Goal: Information Seeking & Learning: Learn about a topic

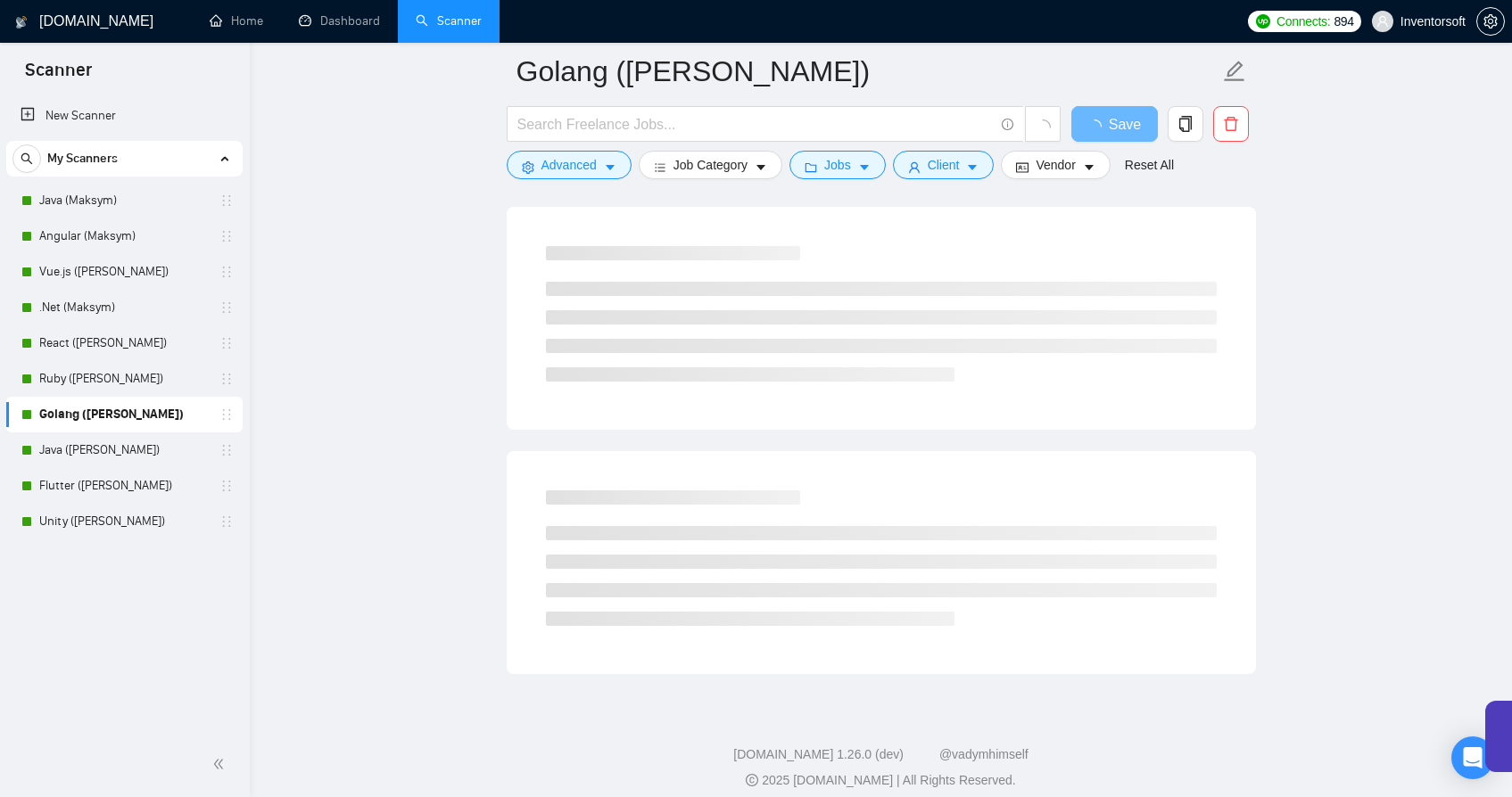
scroll to position [899, 0]
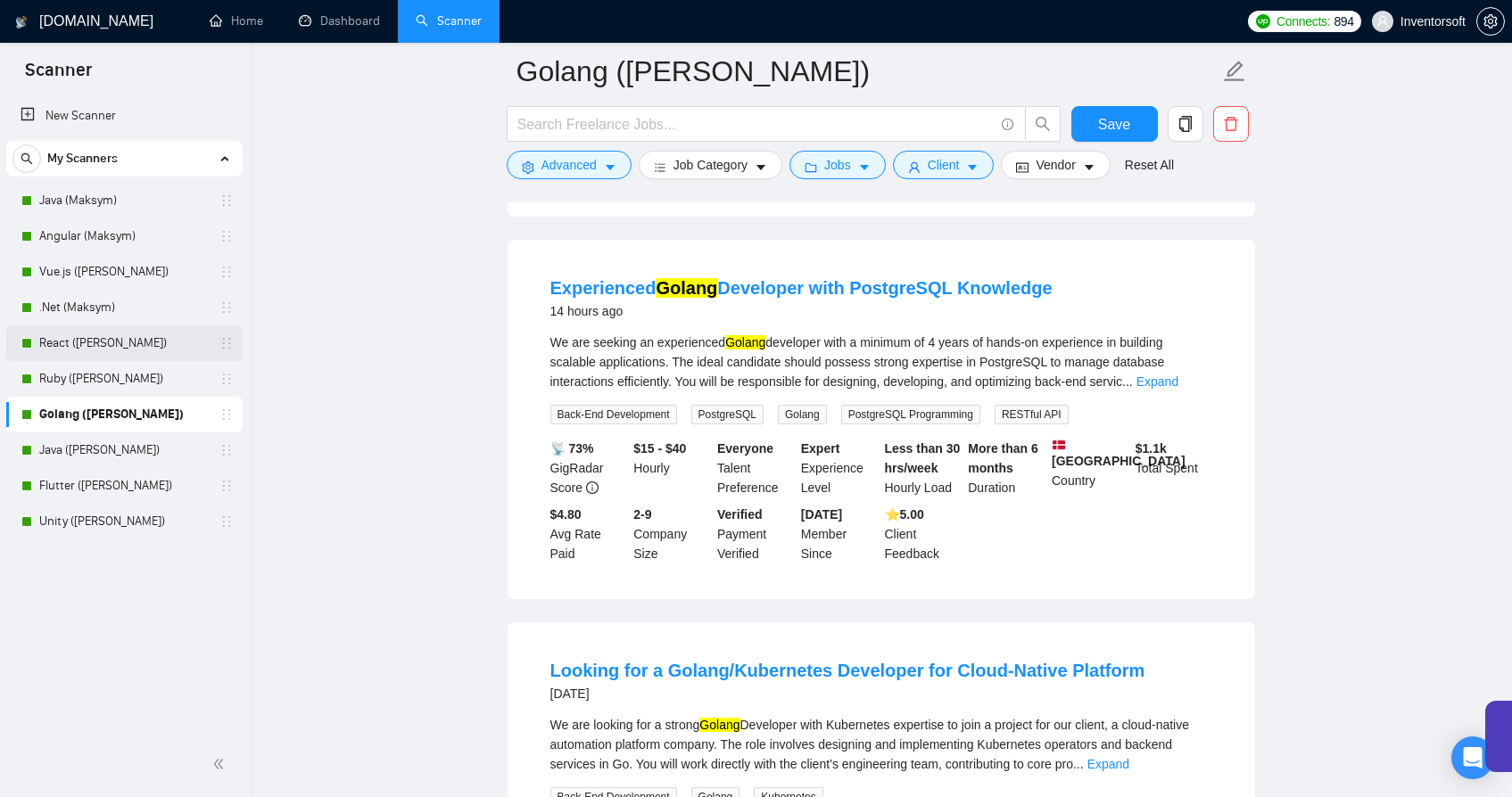
click at [89, 344] on link "React ([PERSON_NAME])" at bounding box center [123, 343] width 169 height 35
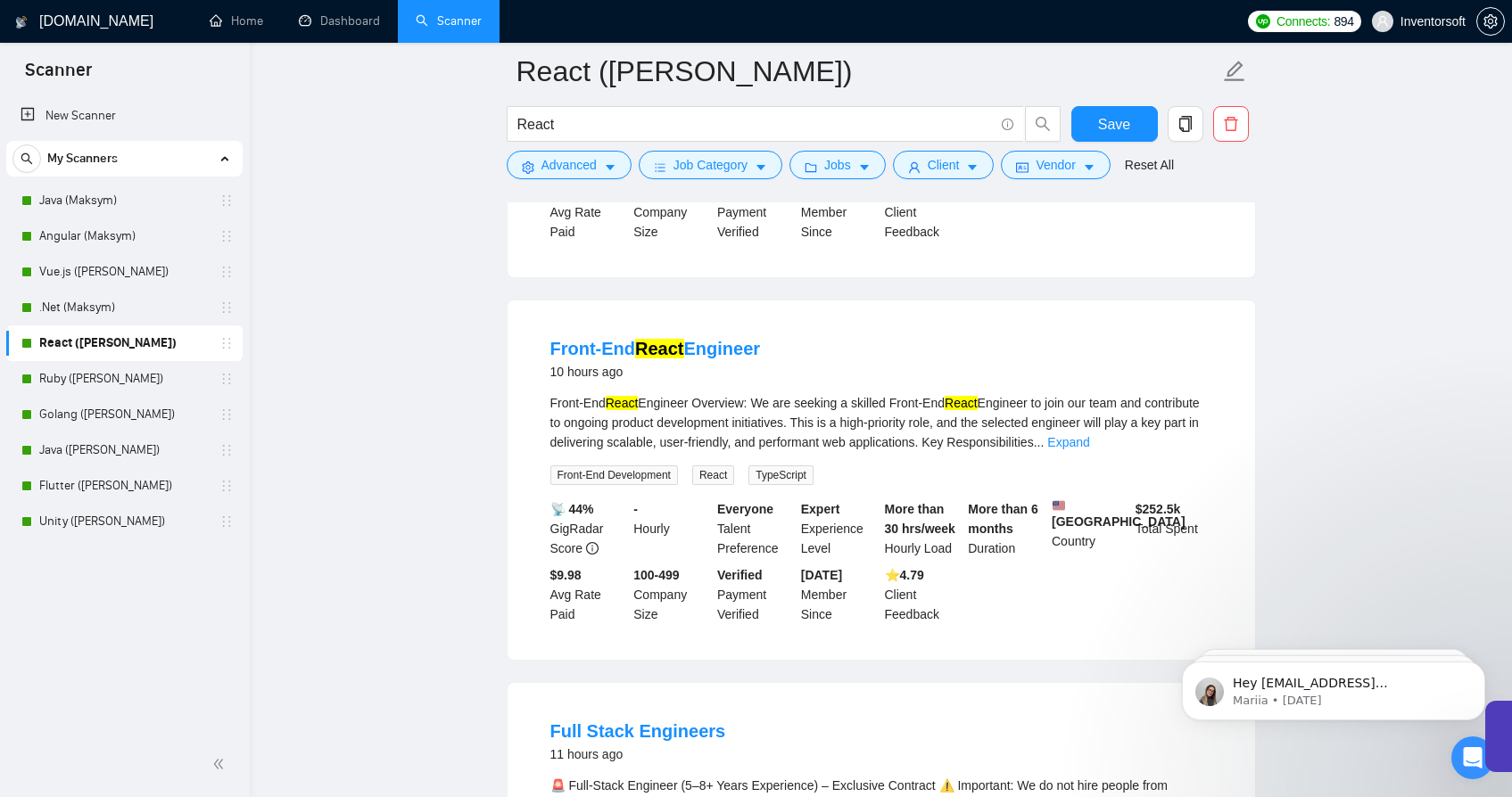
scroll to position [463, 0]
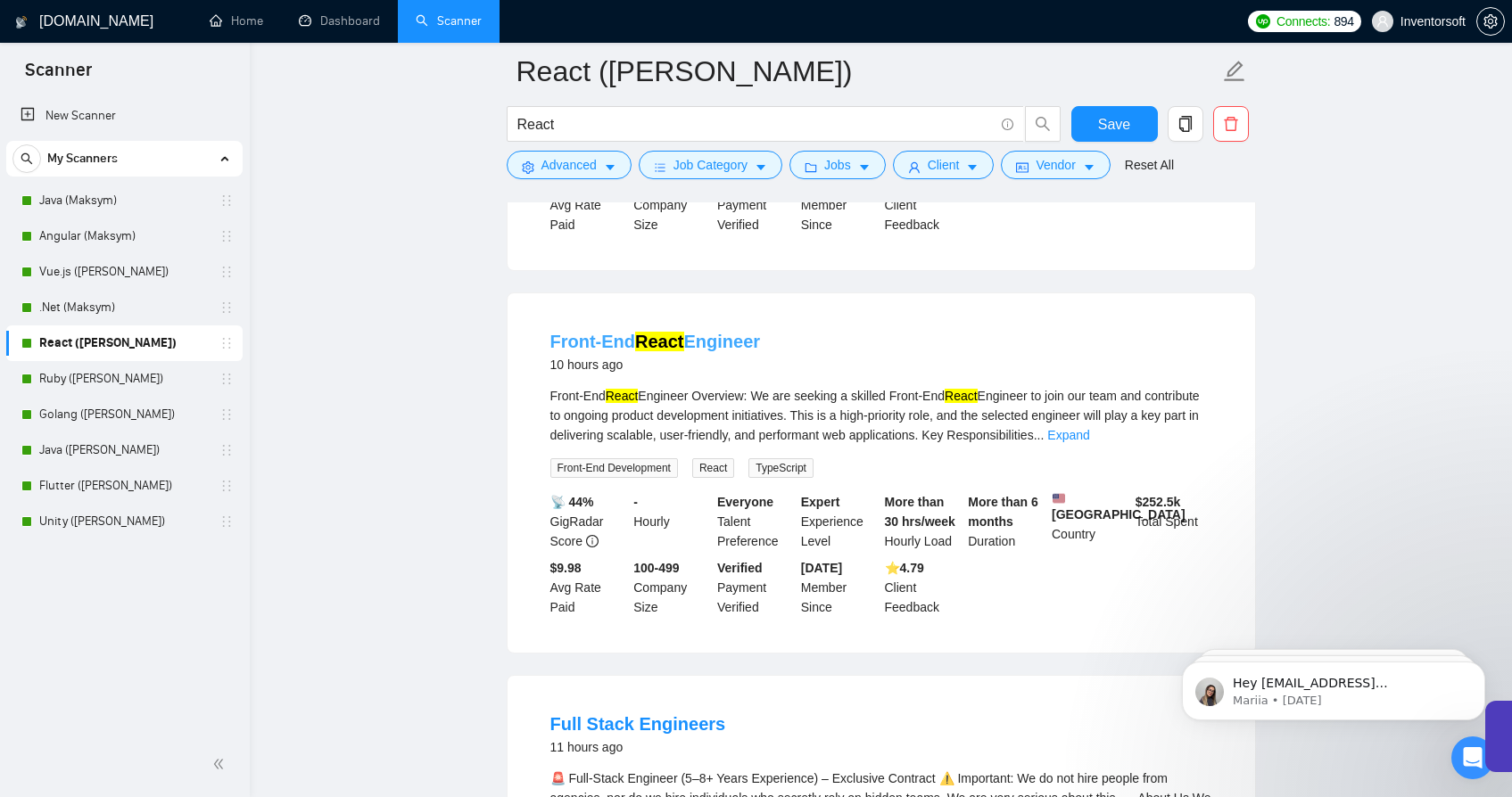
click at [656, 348] on mark "React" at bounding box center [659, 342] width 48 height 20
